Goal: Transaction & Acquisition: Purchase product/service

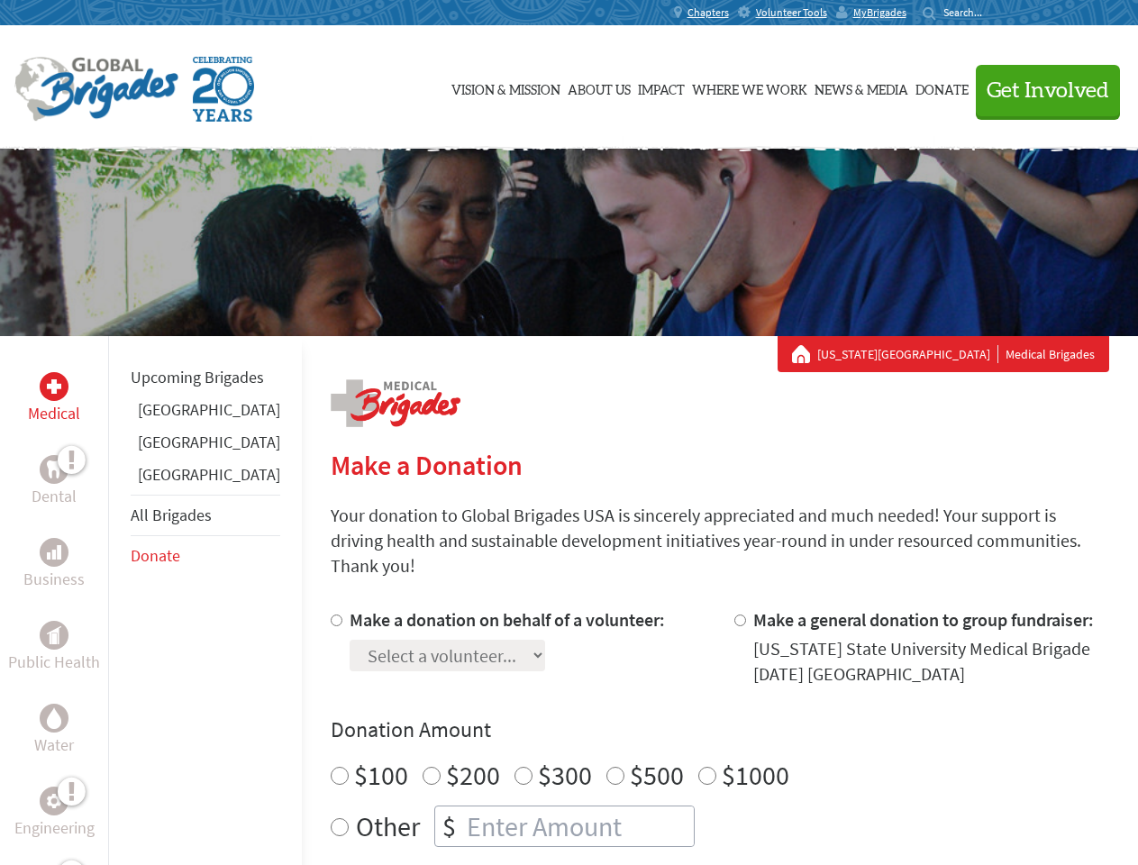
click at [995, 13] on div "Search for:" at bounding box center [959, 12] width 72 height 14
click at [1040, 90] on span "Get Involved" at bounding box center [1048, 91] width 123 height 22
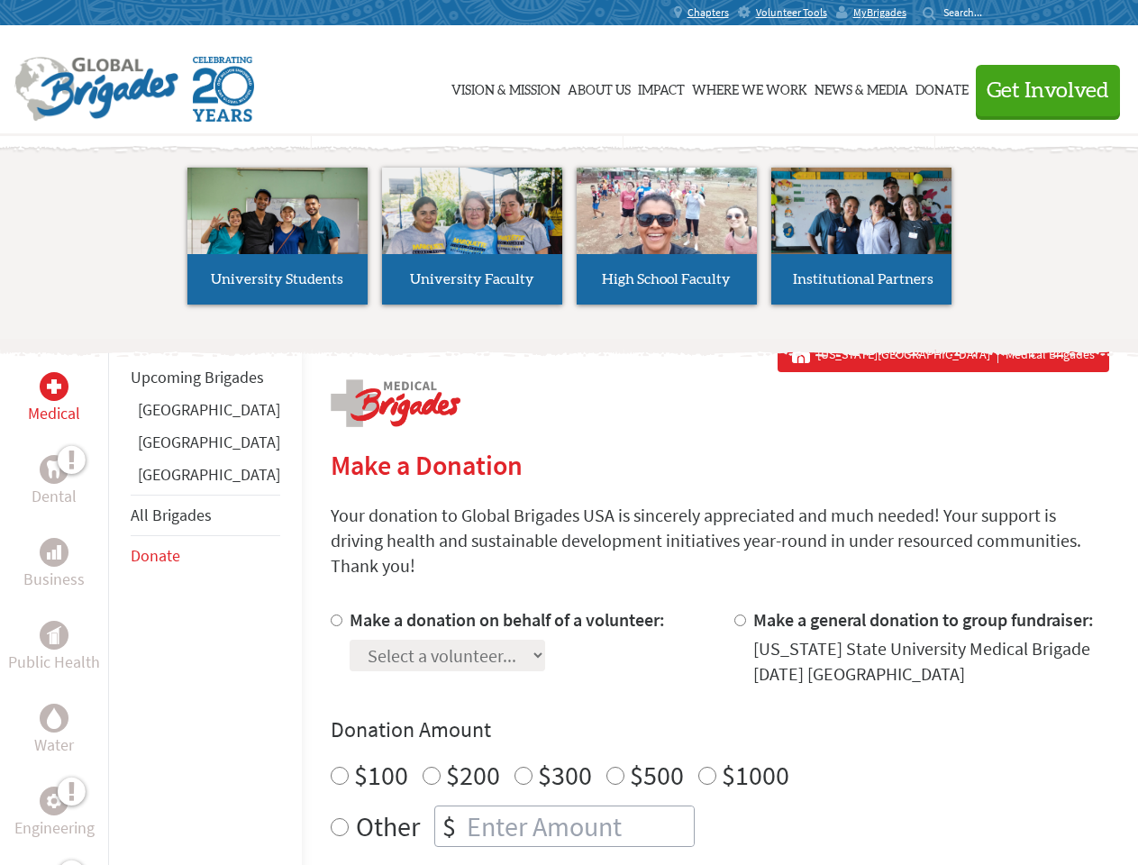
click at [569, 242] on li "High School Faculty" at bounding box center [666, 236] width 195 height 166
click at [119, 600] on div "Upcoming Brigades [GEOGRAPHIC_DATA] [GEOGRAPHIC_DATA] [GEOGRAPHIC_DATA] All Bri…" at bounding box center [205, 768] width 194 height 865
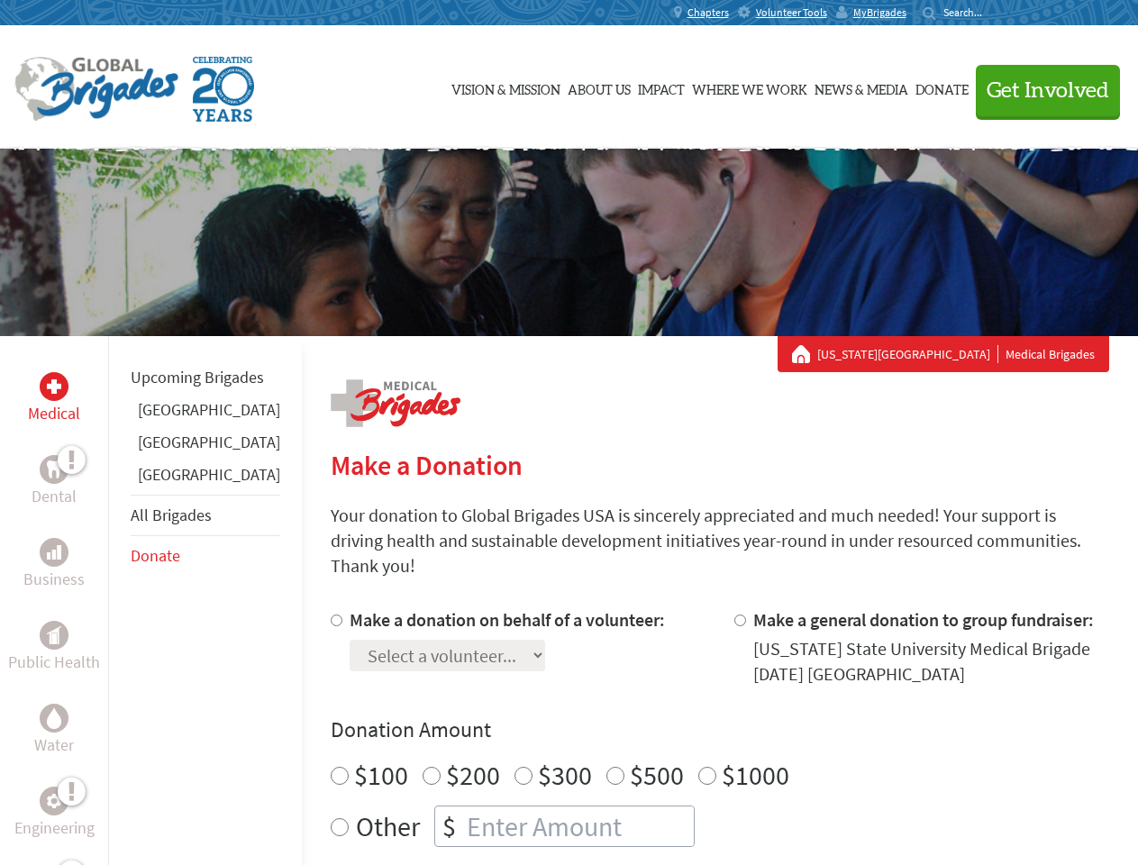
click at [688, 723] on div "Donation Amount $100 $200 $300 $500 $1000 Other $" at bounding box center [720, 781] width 778 height 132
click at [331, 614] on input "Make a donation on behalf of a volunteer:" at bounding box center [337, 620] width 12 height 12
radio input "true"
click at [734, 614] on input "Make a general donation to group fundraiser:" at bounding box center [740, 620] width 12 height 12
radio input "true"
